Goal: Information Seeking & Learning: Learn about a topic

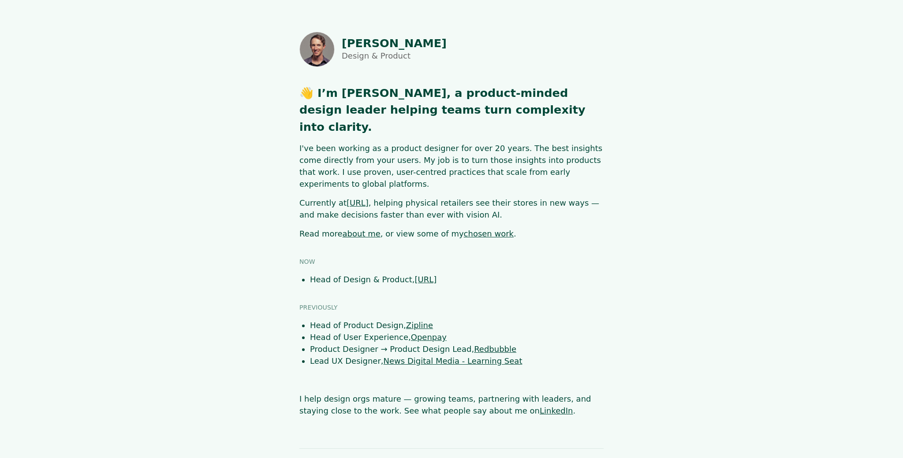
click at [479, 229] on link "chosen work" at bounding box center [489, 233] width 50 height 9
click at [362, 229] on link "about me" at bounding box center [361, 233] width 38 height 9
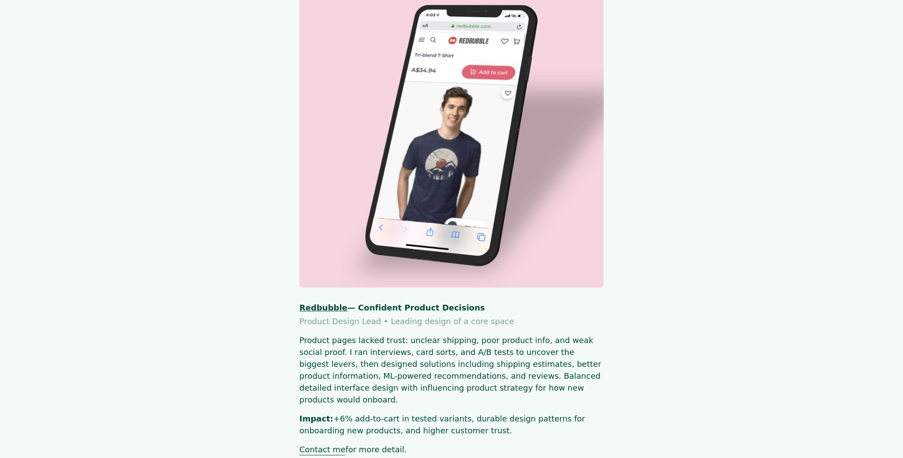
scroll to position [1808, 0]
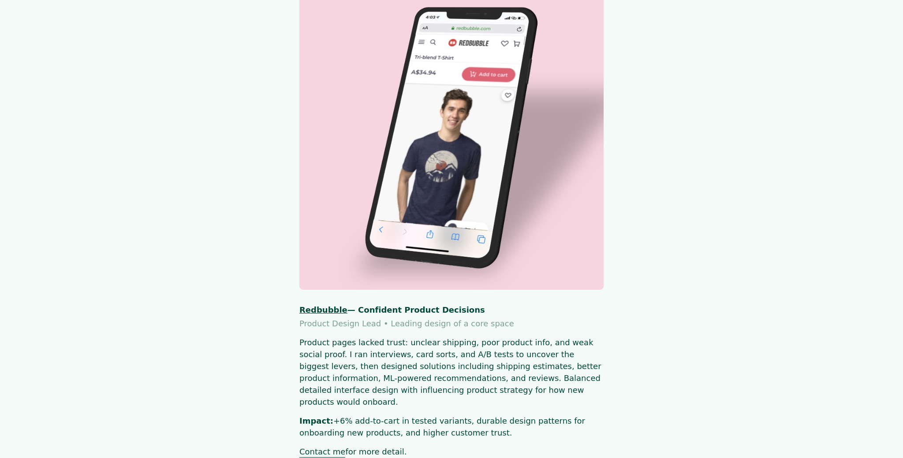
click at [331, 447] on link "Contact me" at bounding box center [322, 452] width 46 height 11
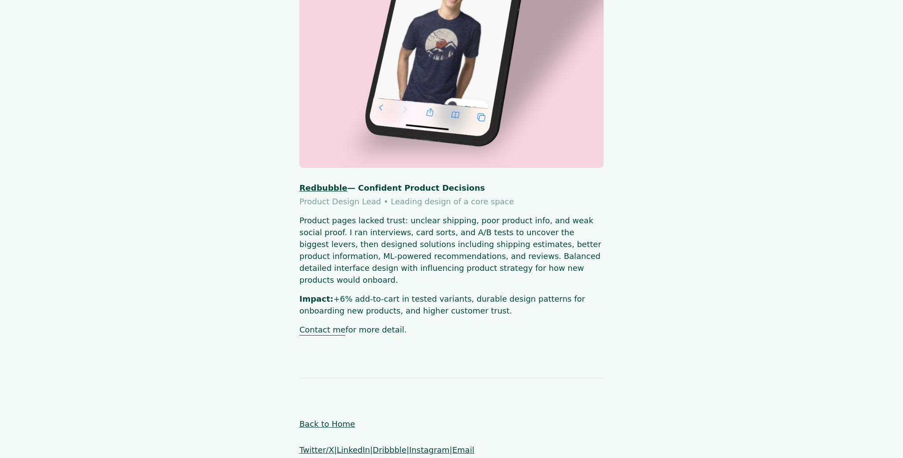
scroll to position [1932, 0]
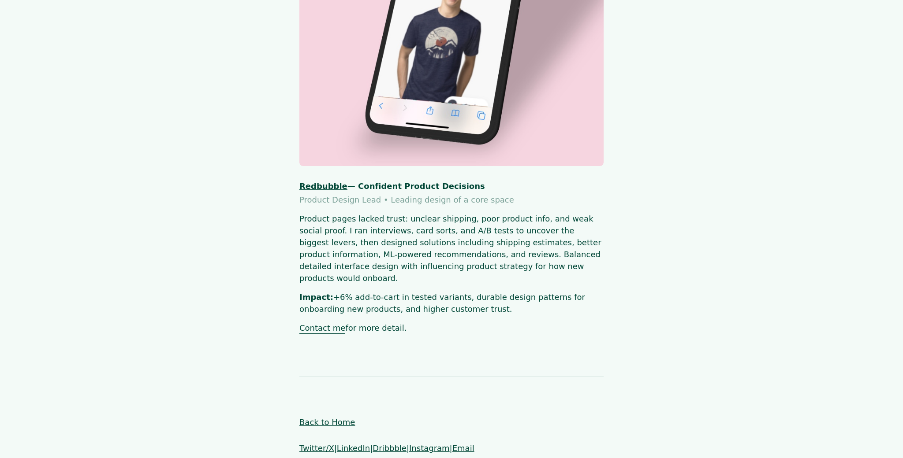
click at [334, 182] on link "Redbubble" at bounding box center [323, 186] width 48 height 9
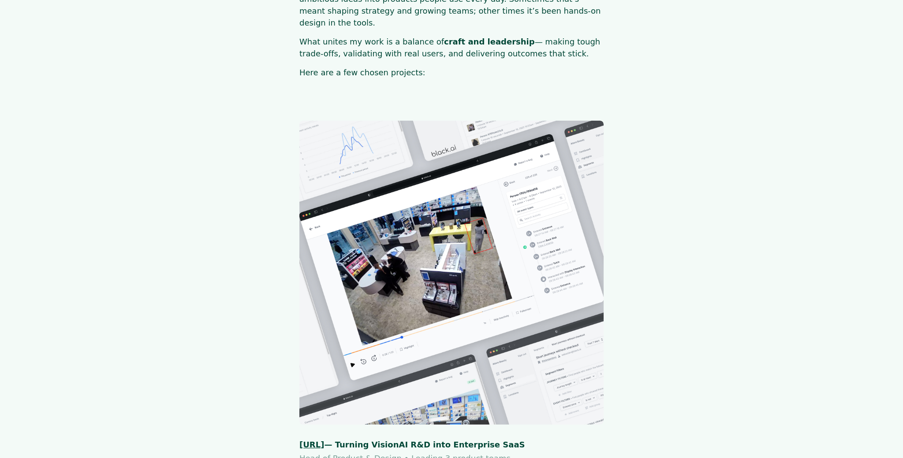
scroll to position [0, 0]
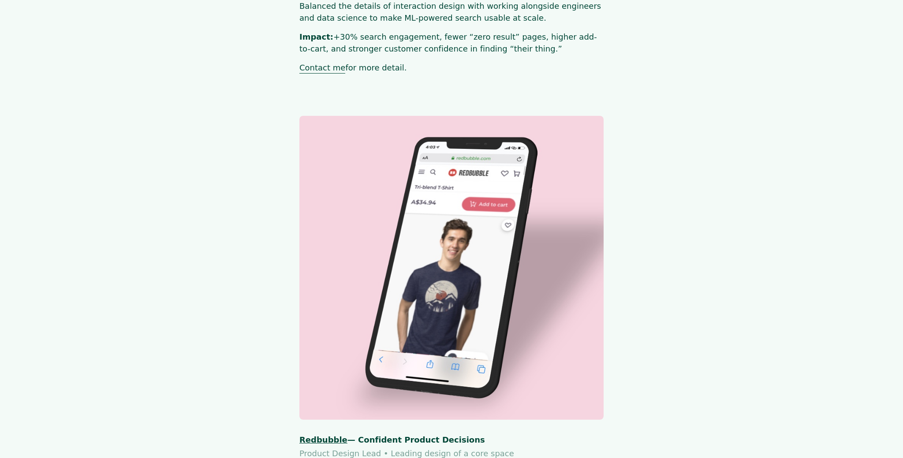
scroll to position [1703, 0]
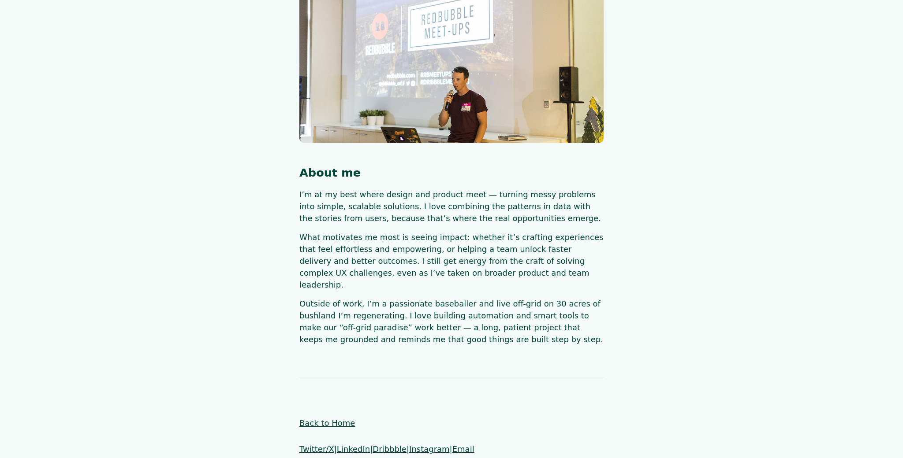
scroll to position [83, 0]
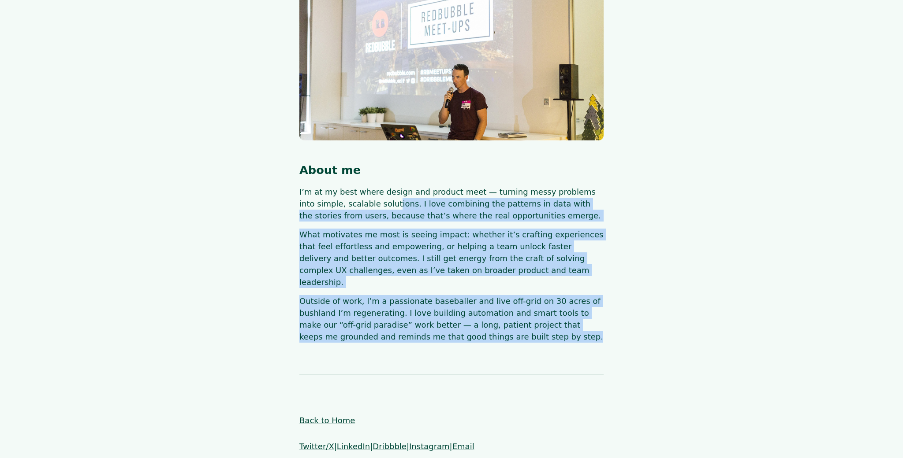
drag, startPoint x: 453, startPoint y: 311, endPoint x: 305, endPoint y: 199, distance: 185.6
click at [305, 199] on body "SHAUN BYRNE About me I’m at my best where design and product meet — turning mes…" at bounding box center [451, 216] width 903 height 535
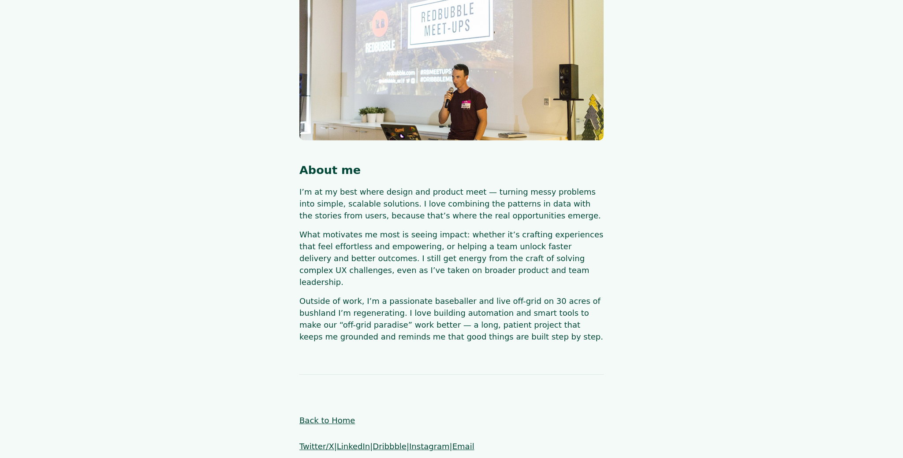
drag, startPoint x: 394, startPoint y: 237, endPoint x: 433, endPoint y: 234, distance: 38.9
click at [394, 237] on p "What motivates me most is seeing impact: whether it’s crafting experiences that…" at bounding box center [451, 258] width 304 height 59
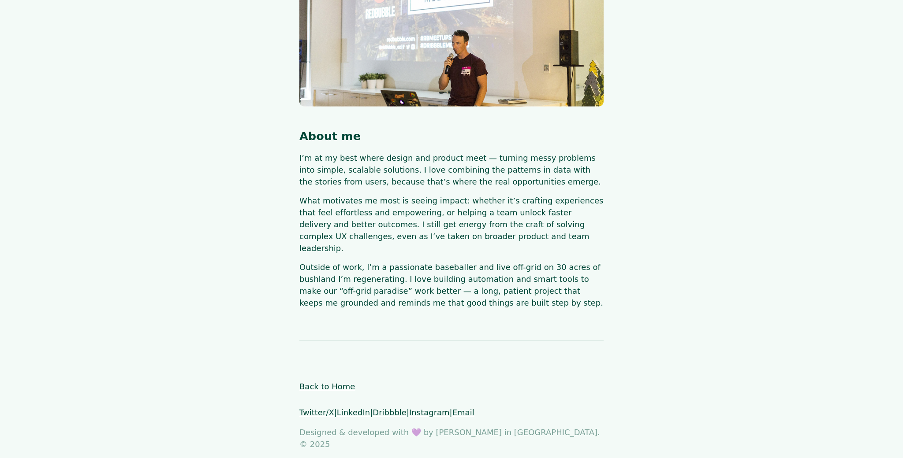
scroll to position [0, 0]
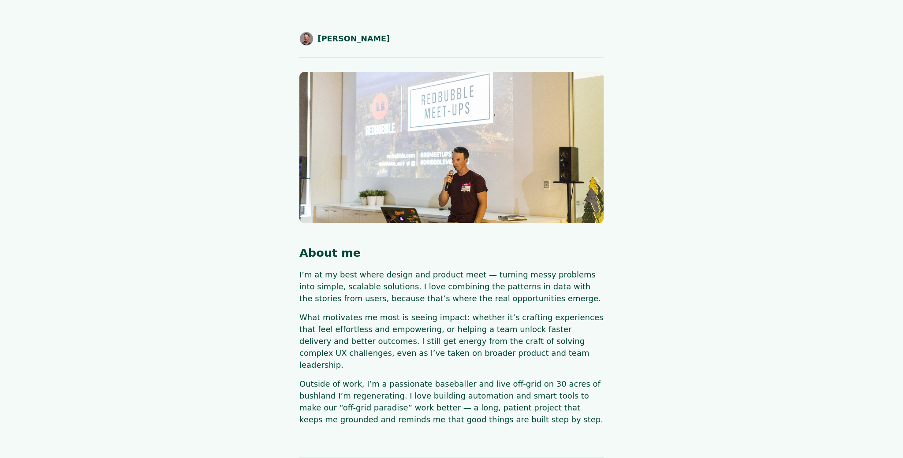
click at [357, 34] on span "[PERSON_NAME]" at bounding box center [354, 38] width 72 height 11
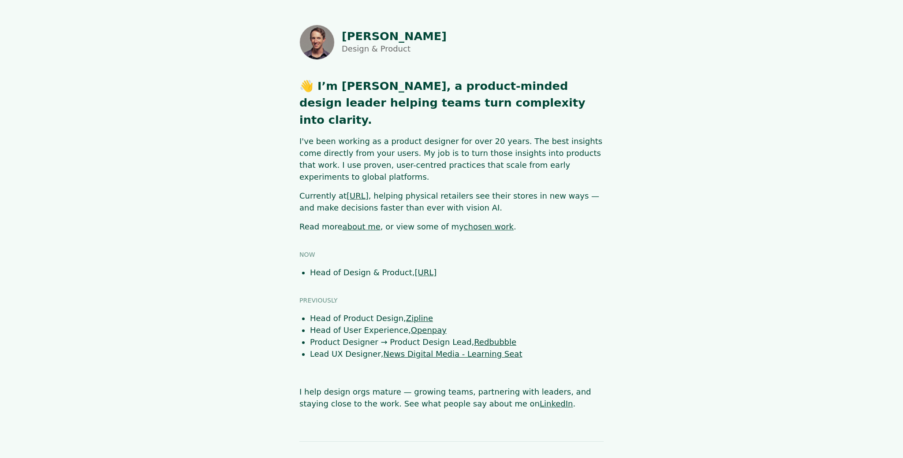
scroll to position [45, 0]
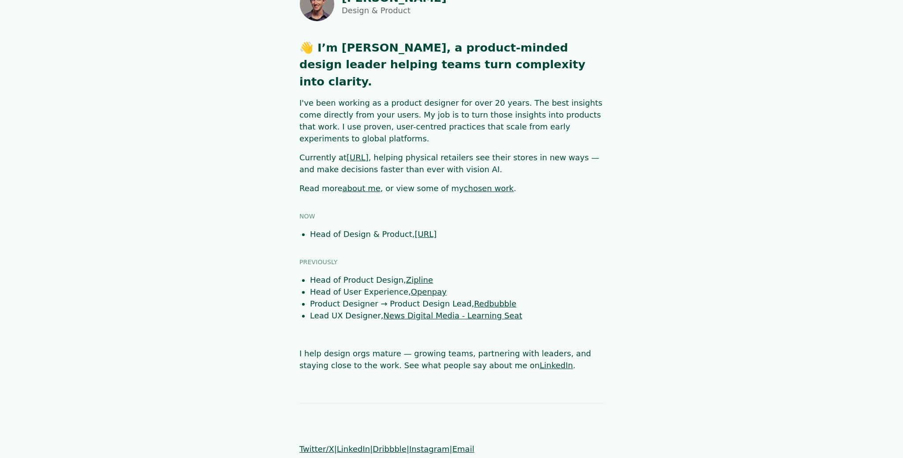
click at [470, 184] on link "chosen work" at bounding box center [489, 188] width 50 height 9
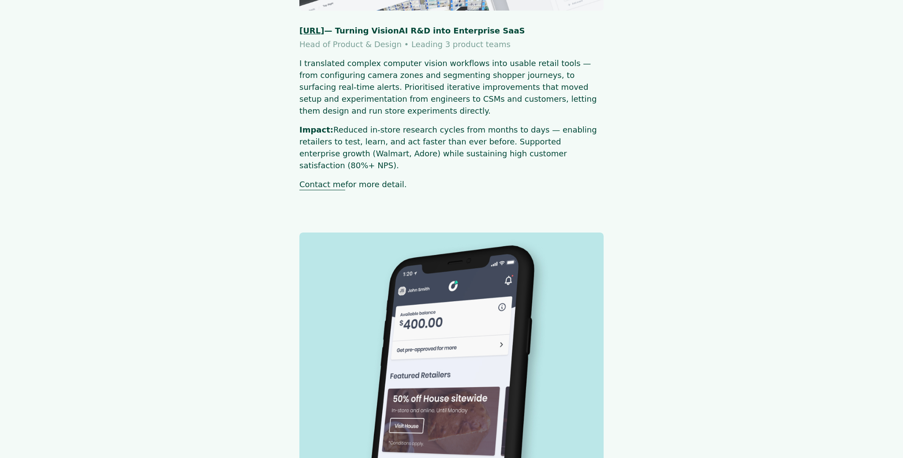
scroll to position [534, 0]
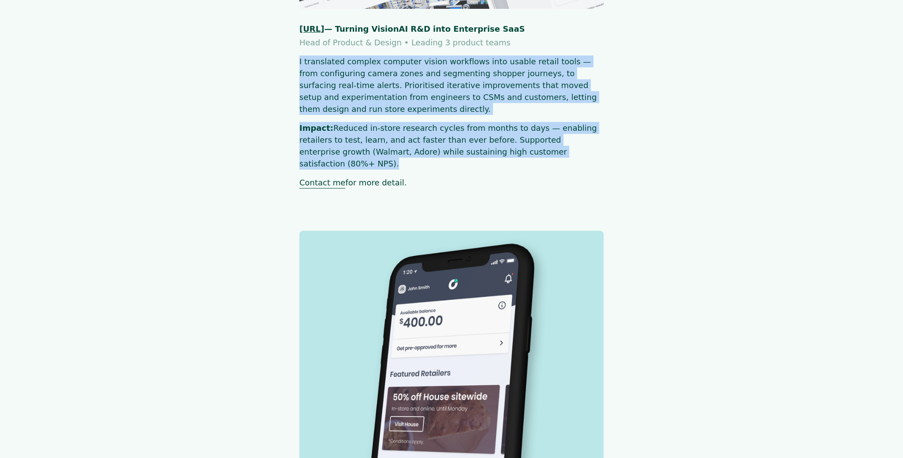
drag, startPoint x: 293, startPoint y: 52, endPoint x: 600, endPoint y: 149, distance: 322.1
click at [600, 149] on div "[URL] — Turning VisionAI R&D into Enterprise SaaS Head of Product & Design • Le…" at bounding box center [451, 106] width 304 height 166
drag, startPoint x: 602, startPoint y: 149, endPoint x: 297, endPoint y: 46, distance: 322.2
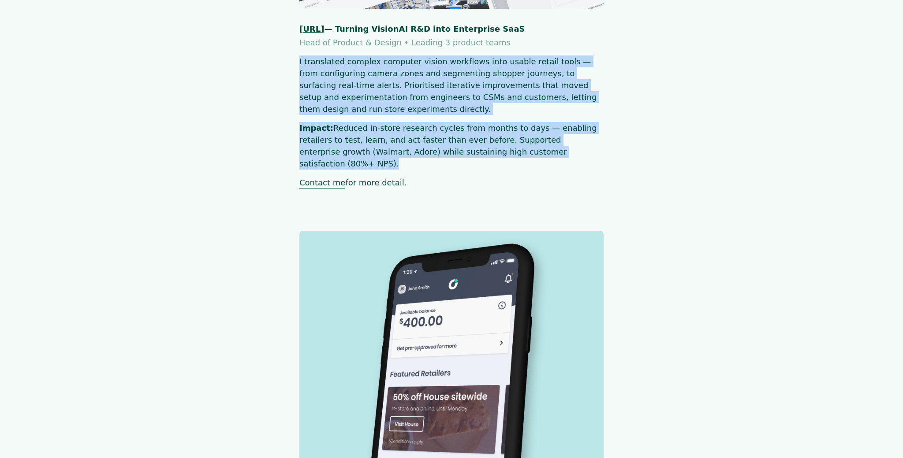
drag, startPoint x: 297, startPoint y: 46, endPoint x: 588, endPoint y: 151, distance: 309.5
click at [588, 151] on div "[URL] — Turning VisionAI R&D into Enterprise SaaS Head of Product & Design • Le…" at bounding box center [451, 106] width 304 height 166
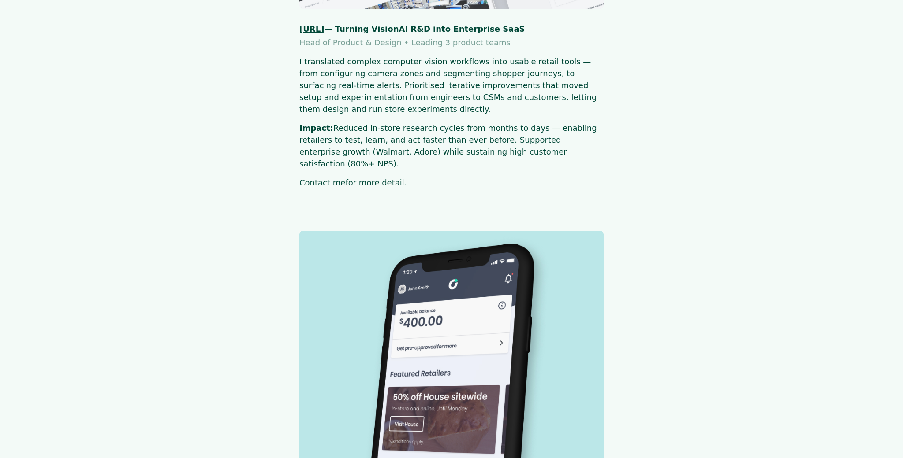
drag, startPoint x: 599, startPoint y: 142, endPoint x: 259, endPoint y: 52, distance: 351.5
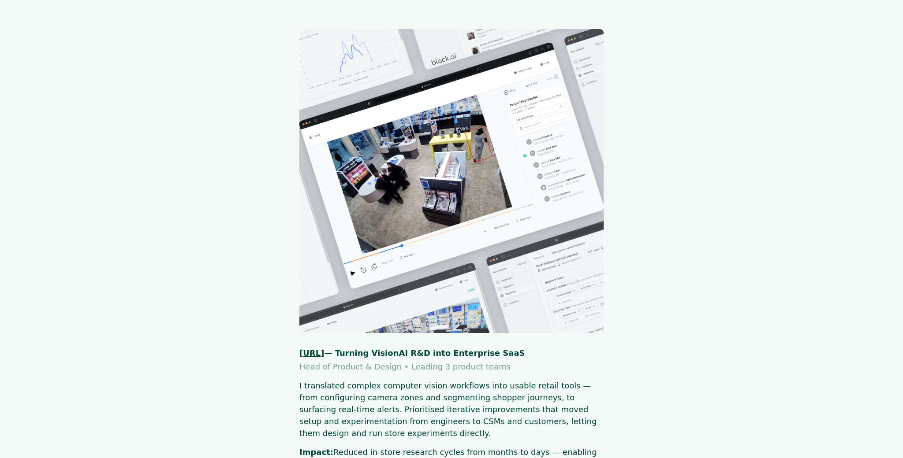
scroll to position [213, 0]
